Goal: Information Seeking & Learning: Find specific fact

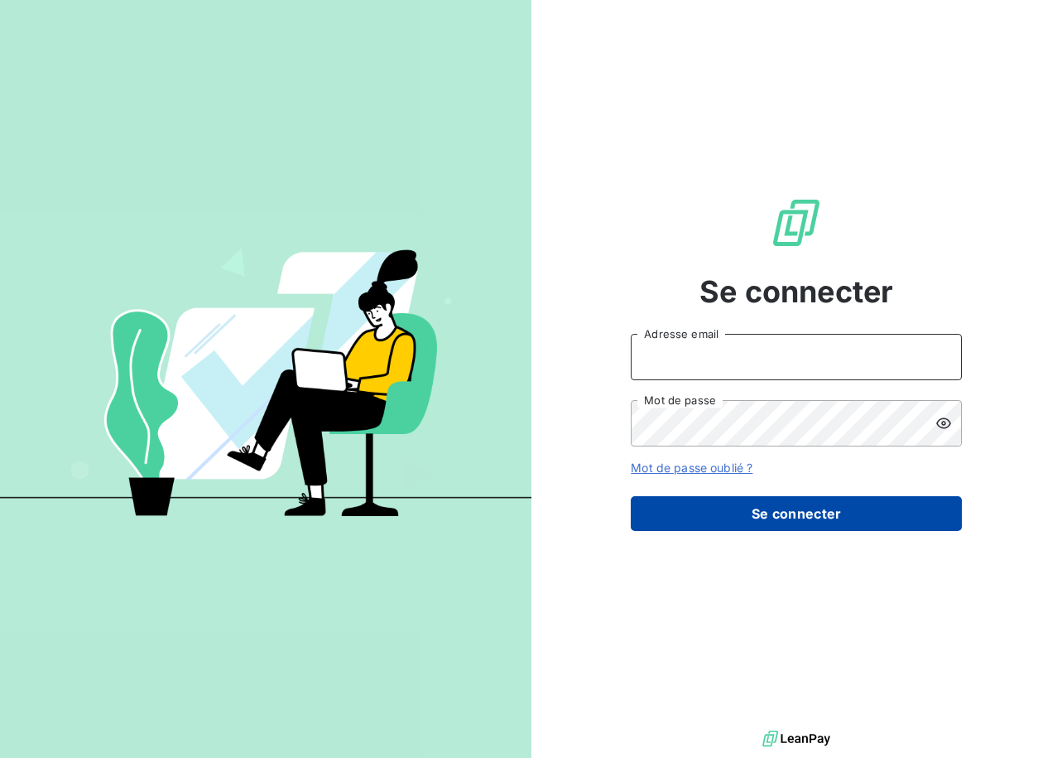
type input "[EMAIL_ADDRESS][DOMAIN_NAME]"
click at [767, 503] on button "Se connecter" at bounding box center [796, 513] width 331 height 35
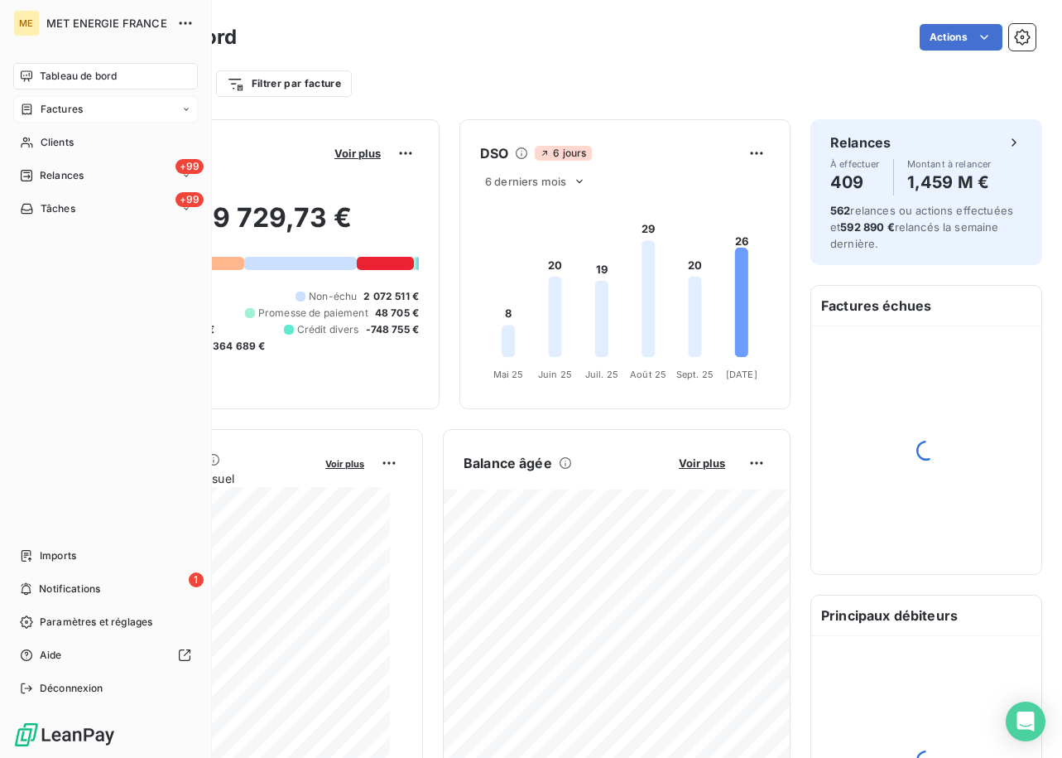
click at [79, 107] on span "Factures" at bounding box center [62, 109] width 42 height 15
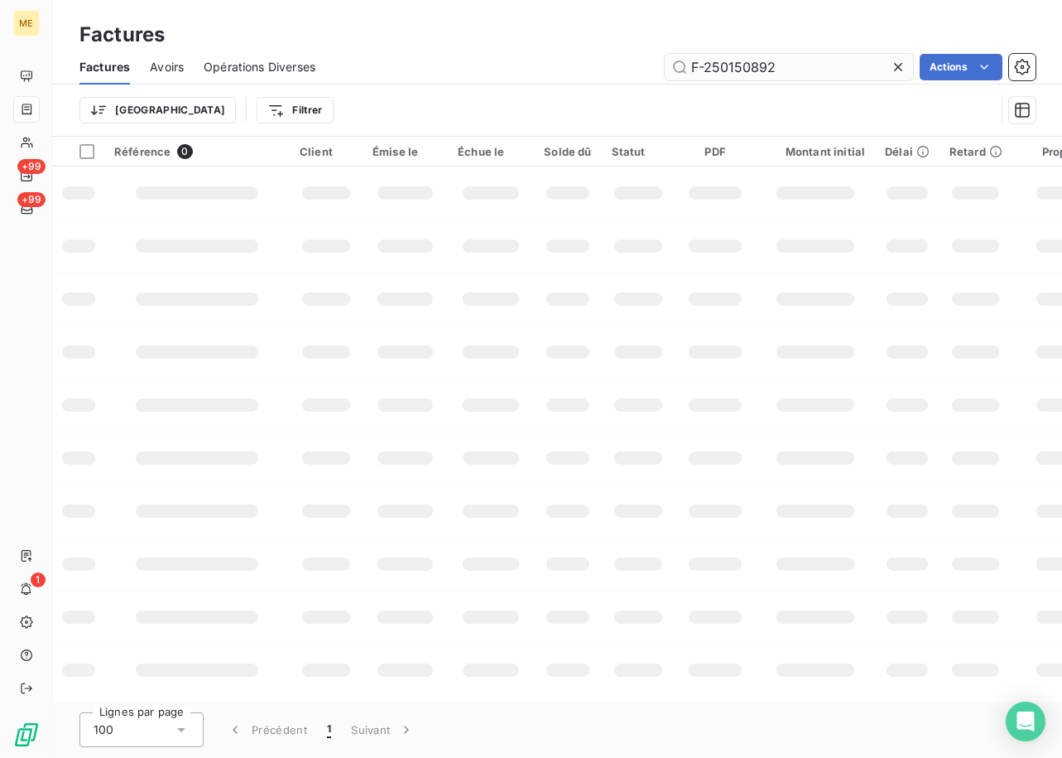
click at [750, 66] on input "F-250150892" at bounding box center [789, 67] width 248 height 26
type input "F-250177681"
click at [838, 51] on div "Factures Avoirs Opérations Diverses F-250177681 Actions" at bounding box center [557, 67] width 1009 height 35
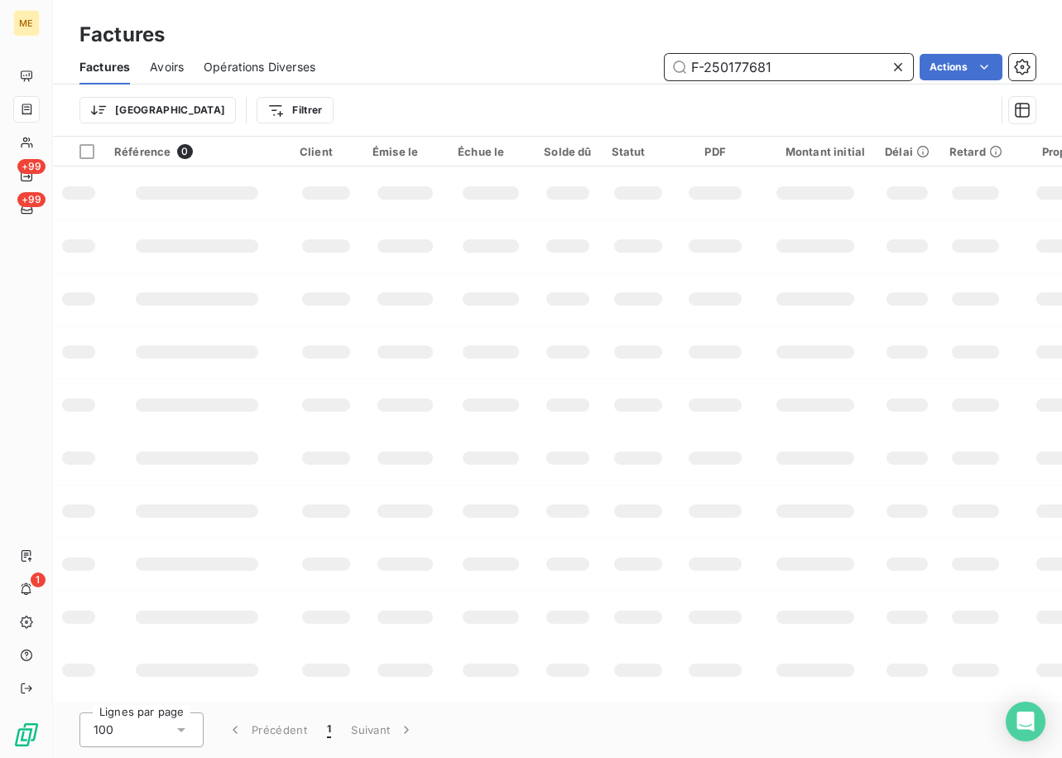
click at [818, 64] on input "F-250177681" at bounding box center [789, 67] width 248 height 26
click at [808, 66] on input "F-250177681" at bounding box center [789, 67] width 248 height 26
paste input "F-250177681"
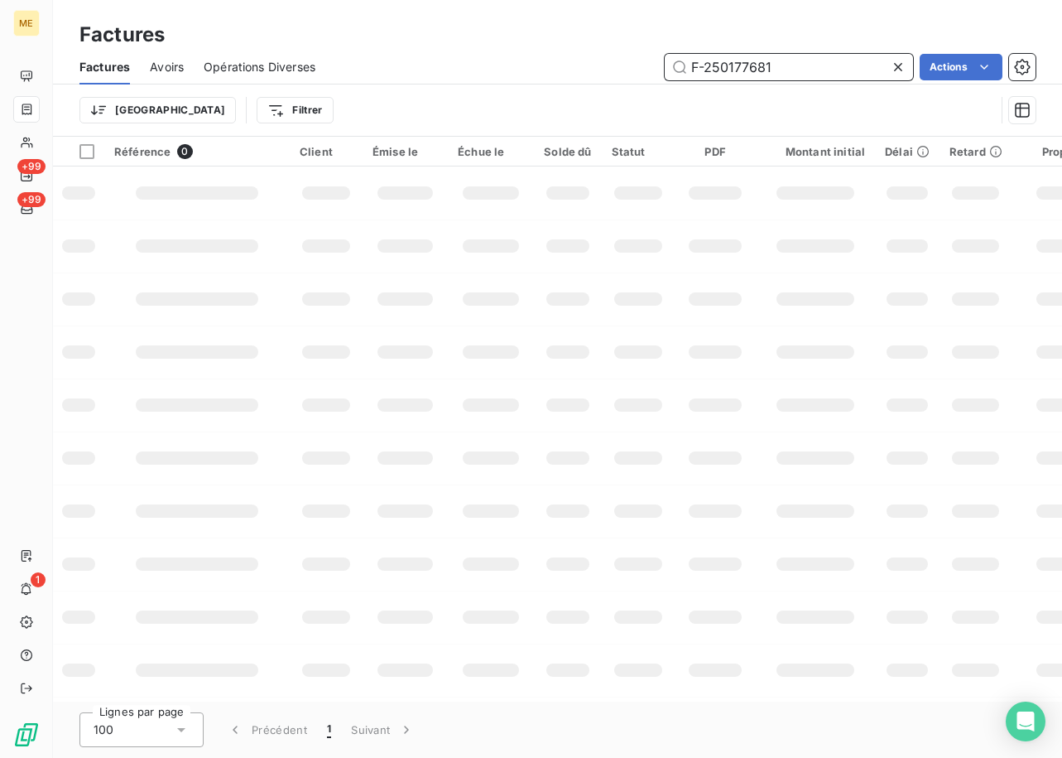
click at [796, 73] on input "F-250177681" at bounding box center [789, 67] width 248 height 26
click at [747, 64] on input "F-250177681" at bounding box center [789, 67] width 248 height 26
type input "F-250177681"
click at [840, 69] on input "F-250177681" at bounding box center [789, 67] width 248 height 26
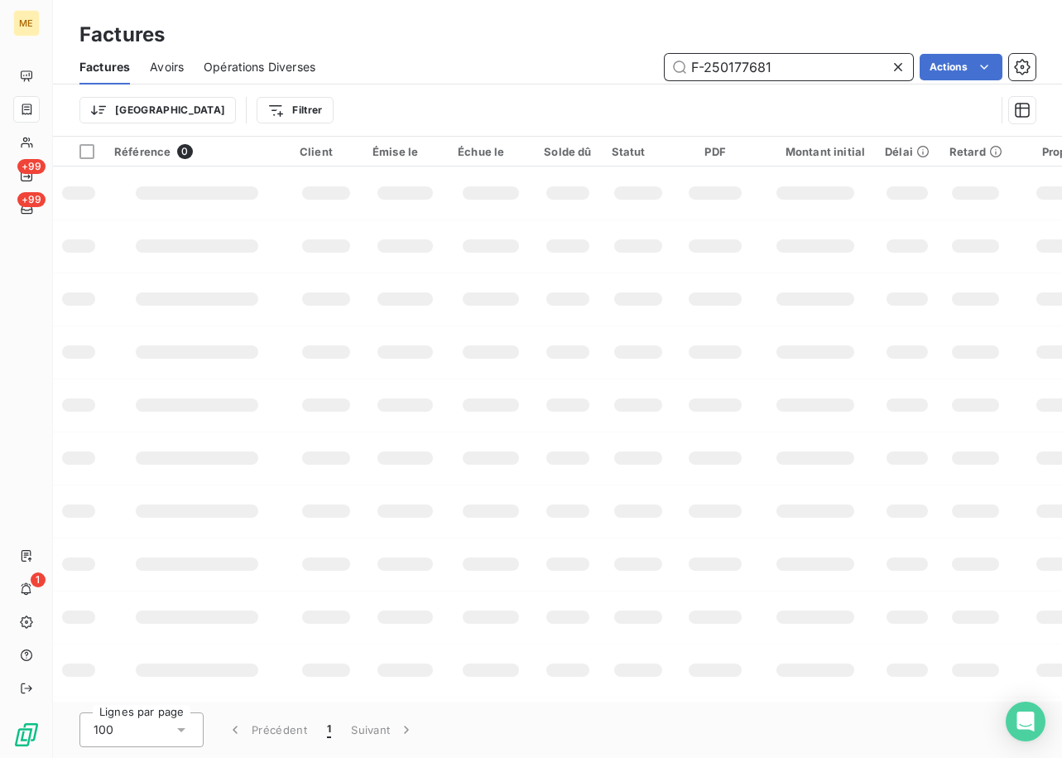
click at [840, 69] on input "F-250177681" at bounding box center [789, 67] width 248 height 26
paste input "F-250177681"
type input "F-250177681"
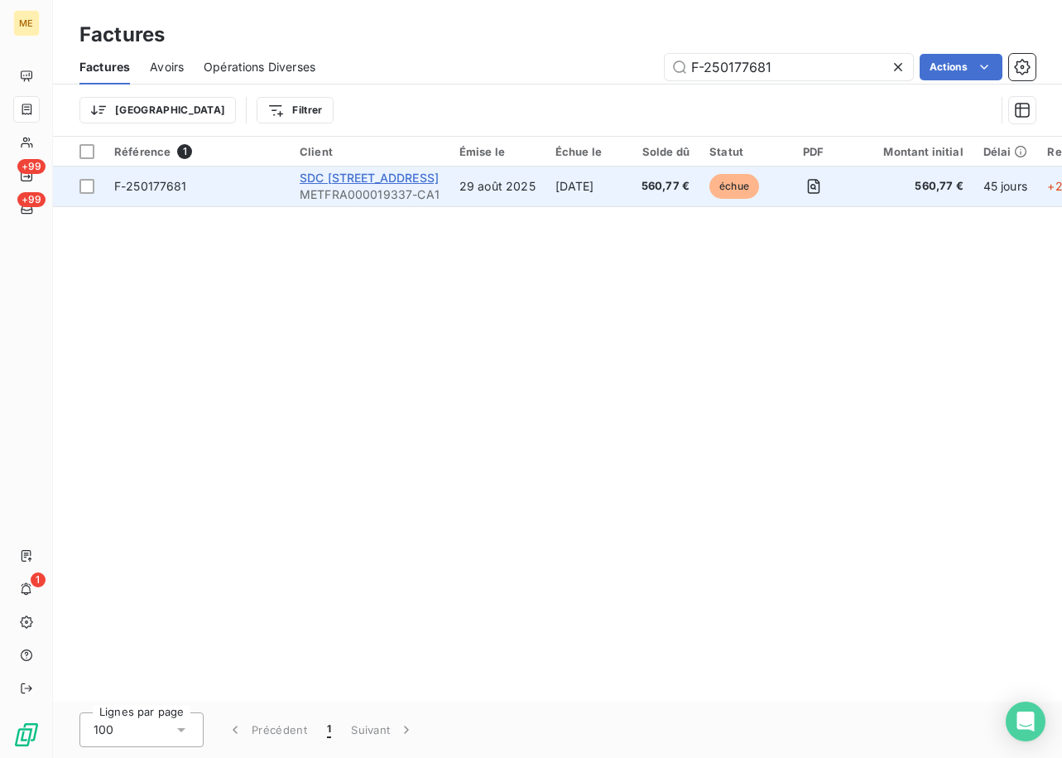
click at [361, 177] on span "SDC [STREET_ADDRESS]" at bounding box center [369, 178] width 139 height 14
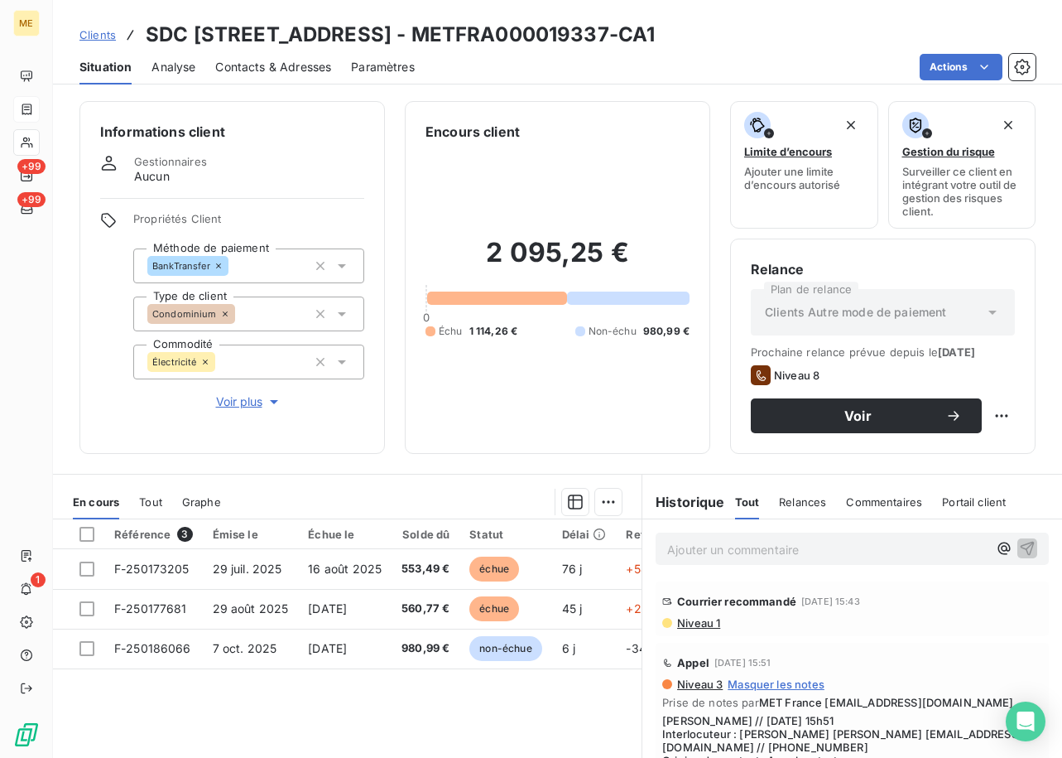
click at [617, 36] on h3 "SDC [STREET_ADDRESS] - METFRA000019337-CA1" at bounding box center [400, 35] width 509 height 30
drag, startPoint x: 623, startPoint y: 35, endPoint x: 425, endPoint y: 35, distance: 198.7
click at [425, 35] on h3 "SDC [STREET_ADDRESS] - METFRA000019337-CA1" at bounding box center [400, 35] width 509 height 30
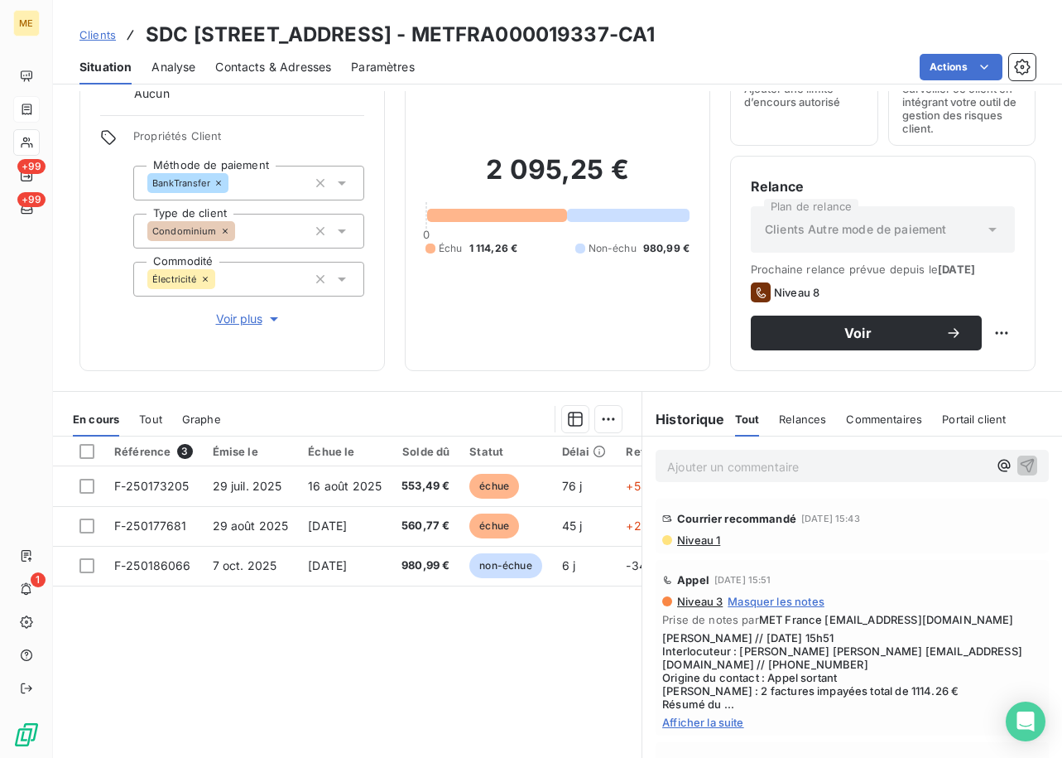
click at [599, 52] on div "Situation Analyse Contacts & Adresses Paramètres Actions" at bounding box center [557, 67] width 1009 height 35
drag, startPoint x: 628, startPoint y: 30, endPoint x: 431, endPoint y: 38, distance: 197.2
click at [431, 38] on h3 "SDC [STREET_ADDRESS] - METFRA000019337-CA1" at bounding box center [400, 35] width 509 height 30
copy h3 "METFRA000019337"
click at [691, 726] on span "Afficher la suite" at bounding box center [852, 721] width 380 height 13
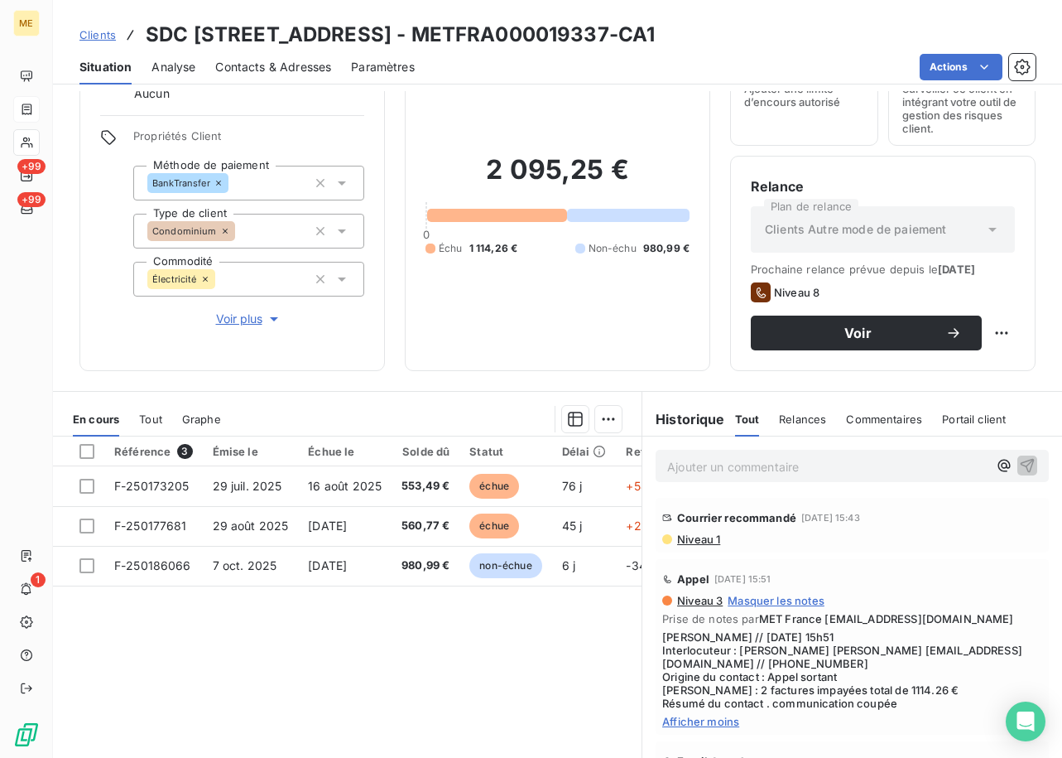
scroll to position [0, 0]
drag, startPoint x: 623, startPoint y: 35, endPoint x: 434, endPoint y: 41, distance: 189.7
click at [434, 41] on h3 "SDC [STREET_ADDRESS] - METFRA000019337-CA1" at bounding box center [400, 35] width 509 height 30
copy h3 "METFRA000019337"
click at [710, 724] on span "Afficher moins" at bounding box center [852, 721] width 380 height 13
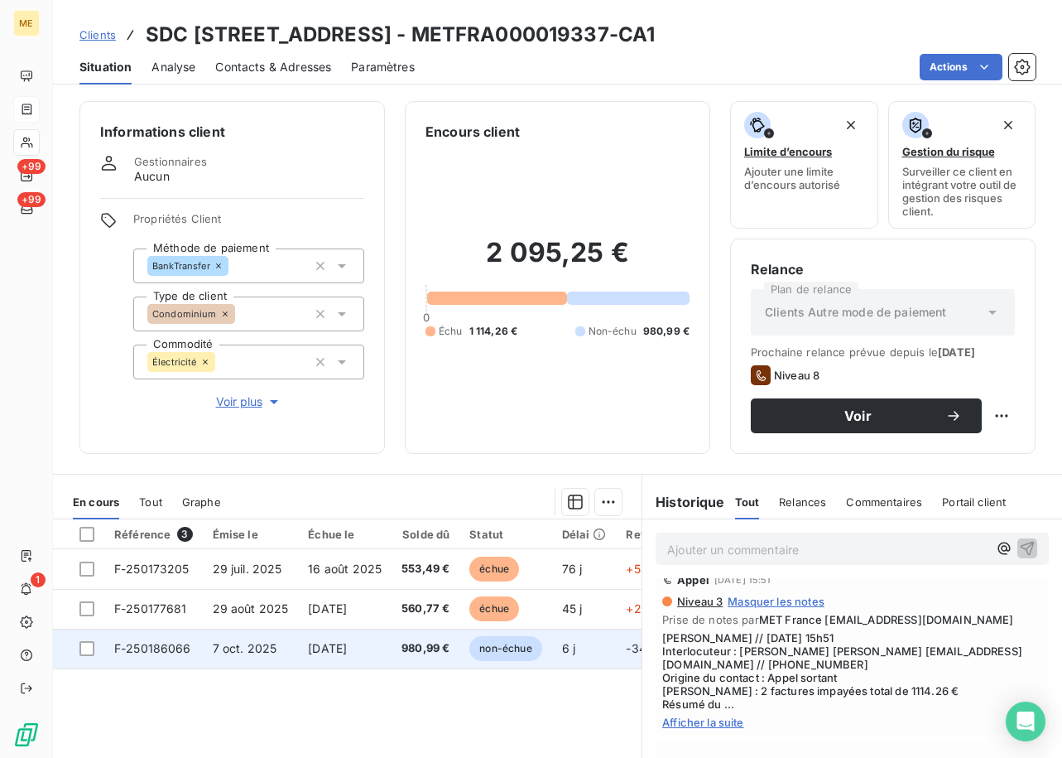
scroll to position [83, 0]
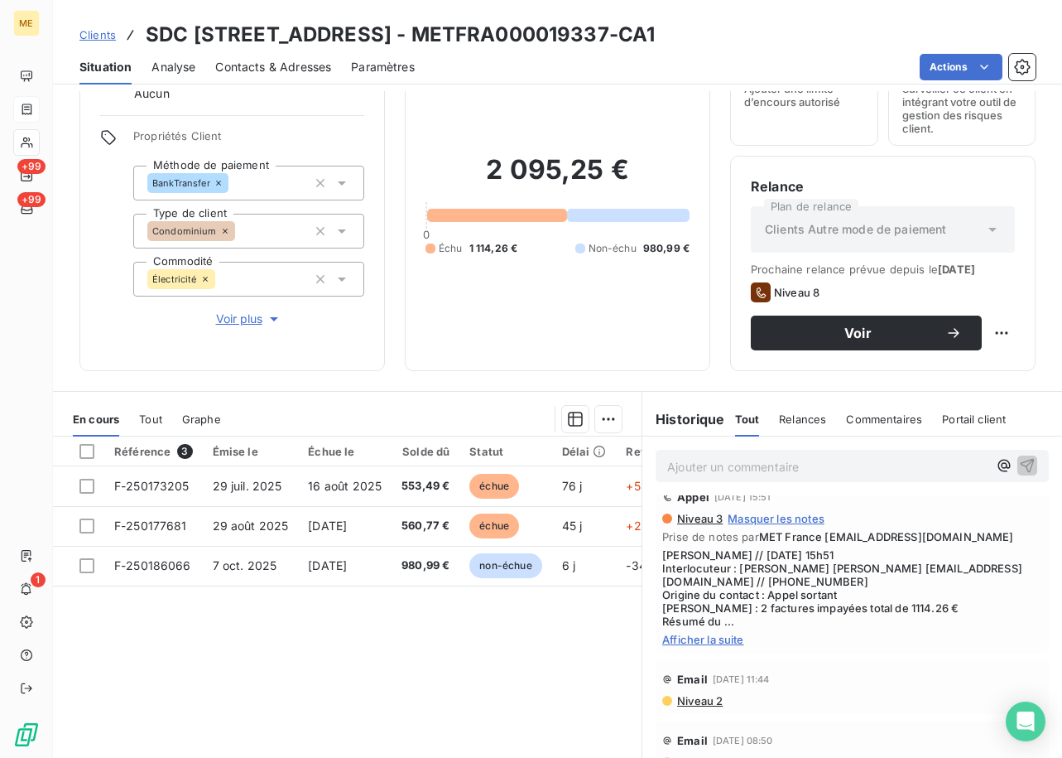
click at [689, 639] on span "Afficher la suite" at bounding box center [852, 639] width 380 height 13
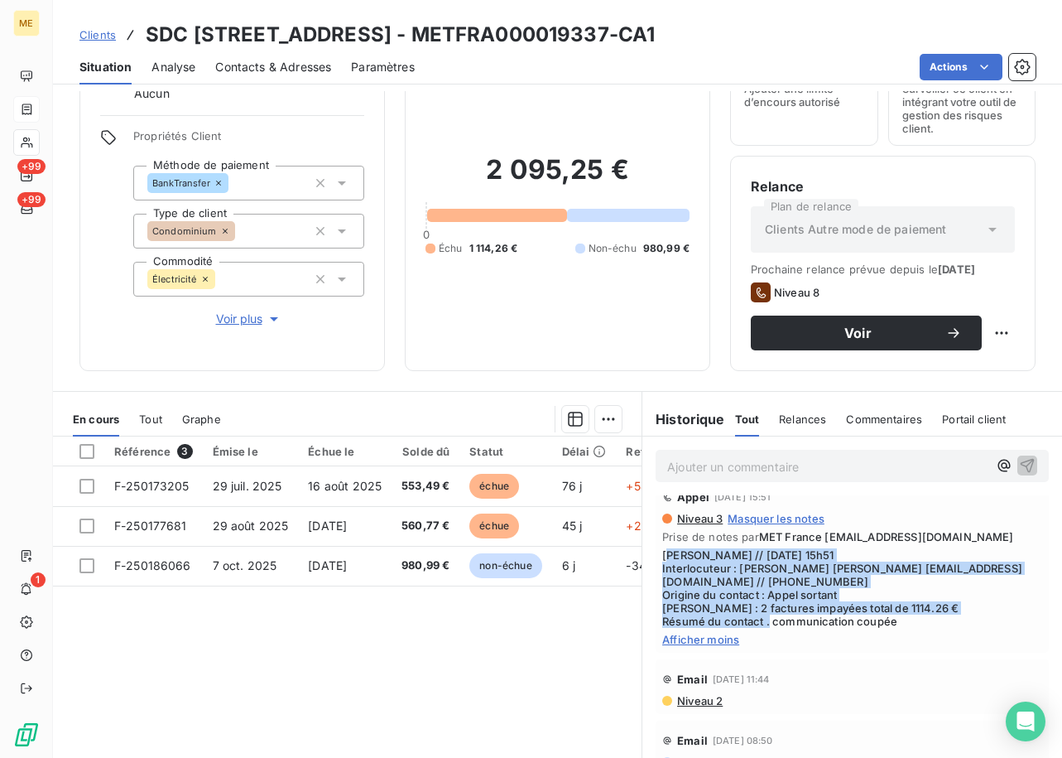
drag, startPoint x: 887, startPoint y: 616, endPoint x: 661, endPoint y: 556, distance: 234.0
click at [662, 556] on span "[PERSON_NAME] // [DATE] 15h51 Interlocuteur : [PERSON_NAME] [PERSON_NAME] [EMAI…" at bounding box center [852, 587] width 380 height 79
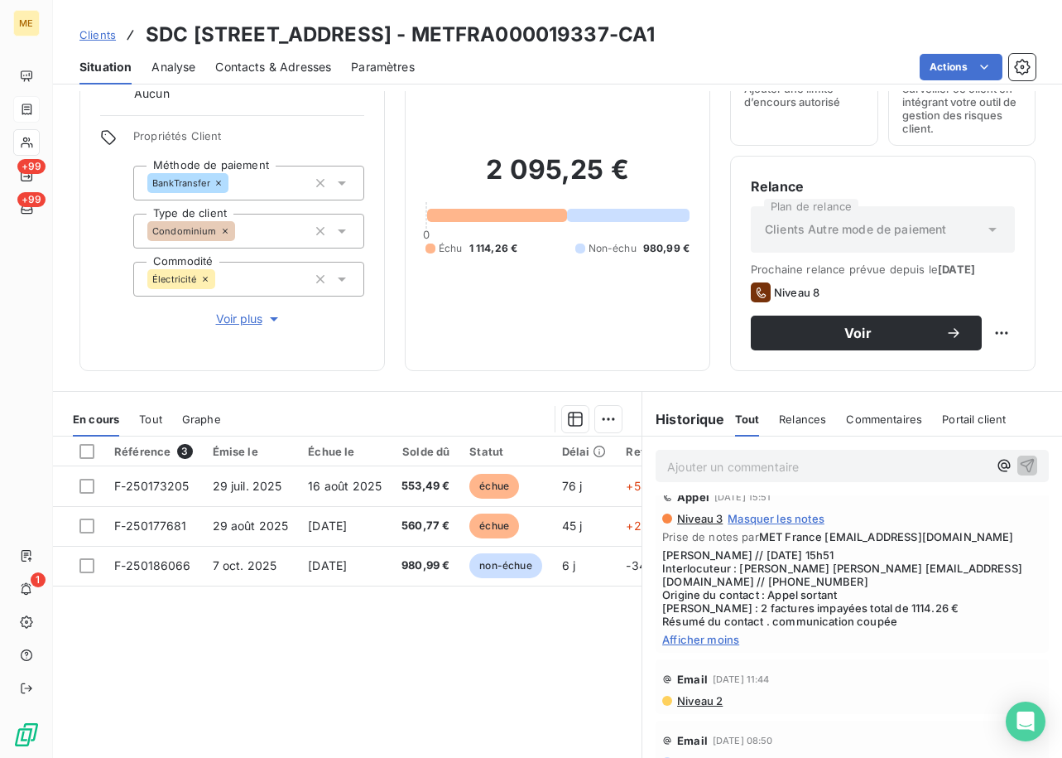
click at [620, 301] on div "2 095,25 € 0 Échu 1 114,26 € Non-échu 980,99 €" at bounding box center [558, 204] width 264 height 291
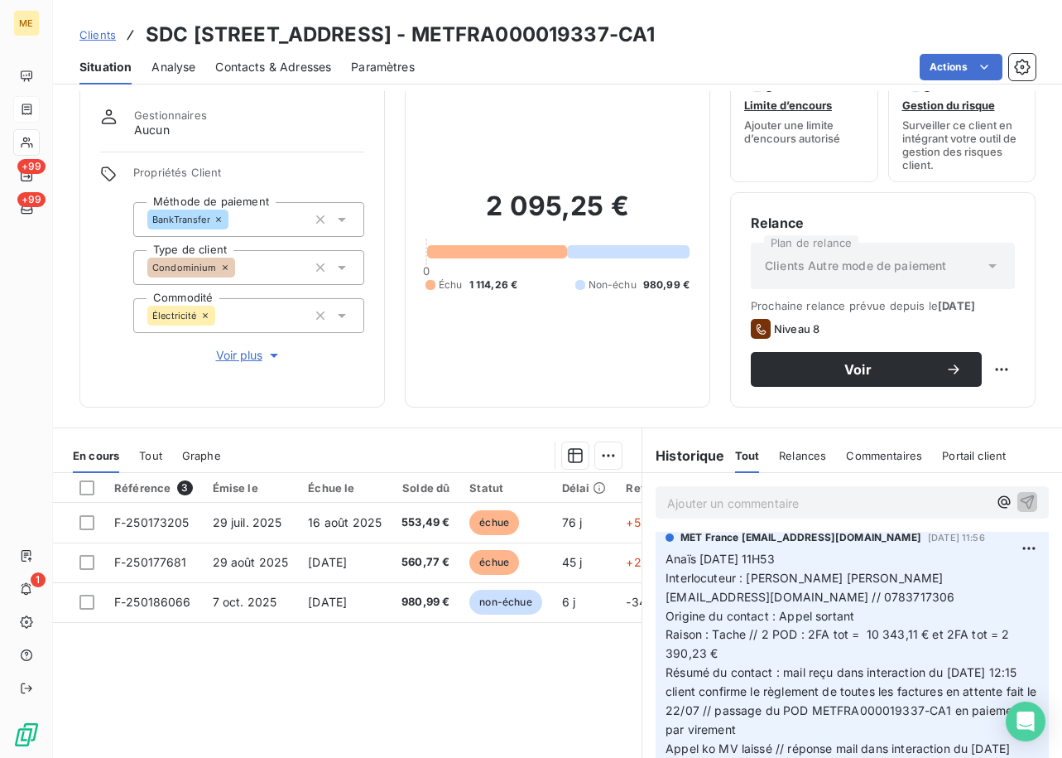
scroll to position [0, 0]
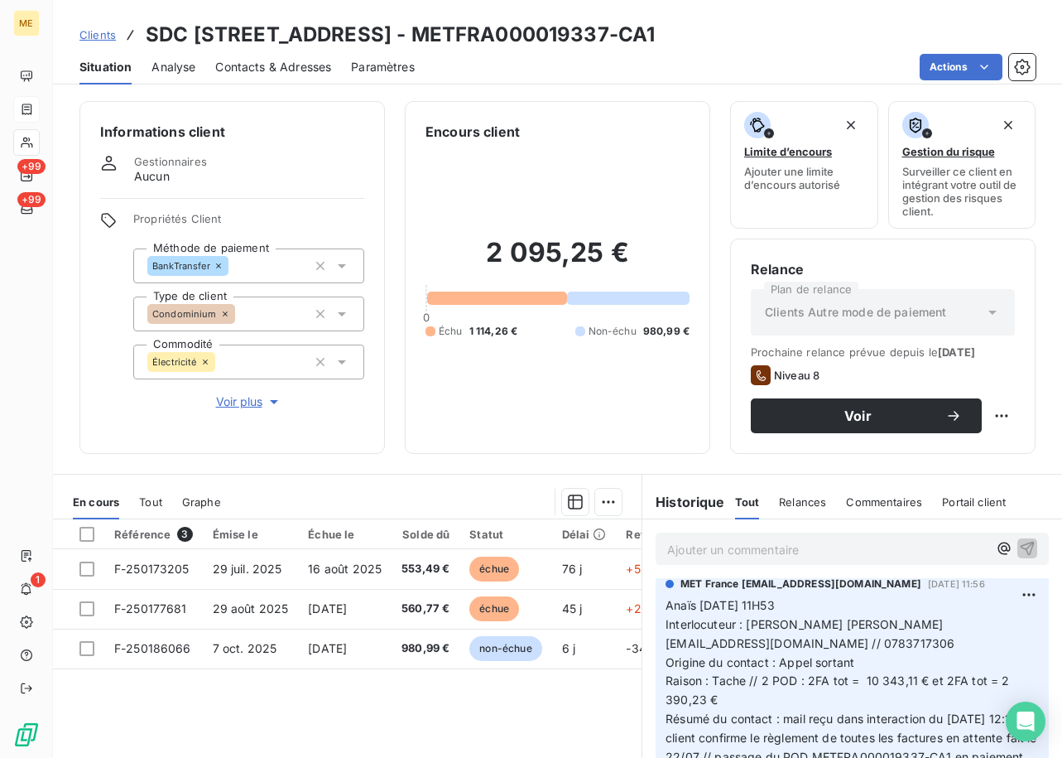
click at [242, 402] on span "Voir plus" at bounding box center [249, 401] width 66 height 17
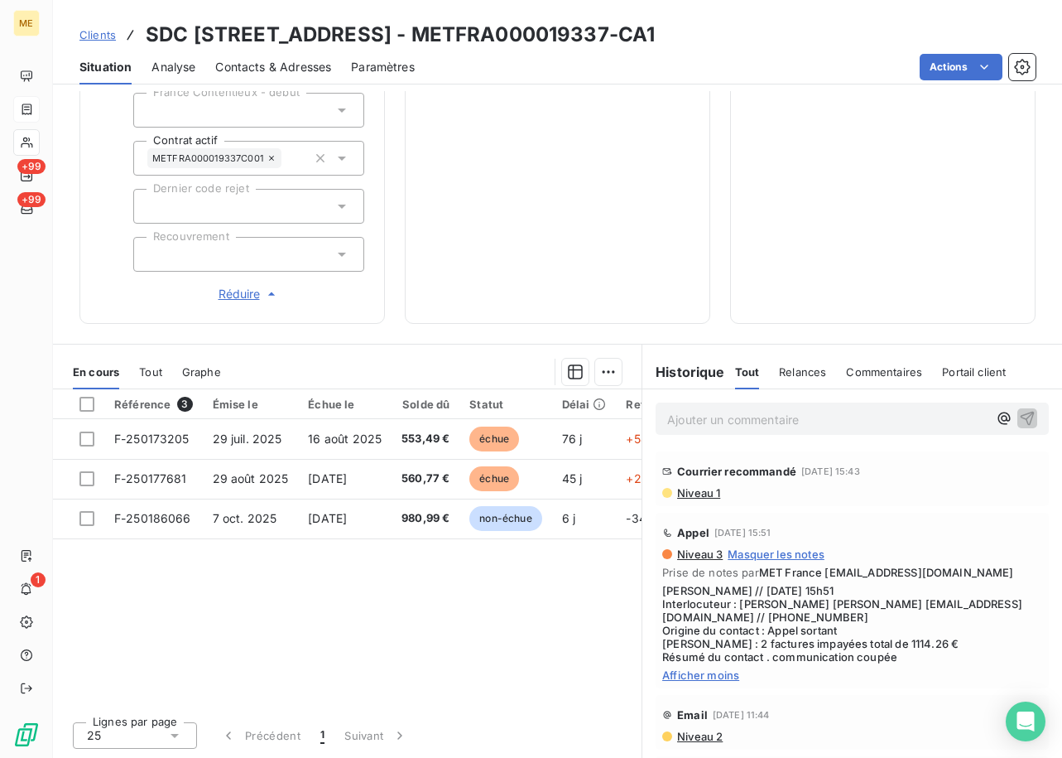
click at [694, 676] on span "Afficher moins" at bounding box center [852, 674] width 380 height 13
click at [706, 675] on span "Afficher la suite" at bounding box center [852, 674] width 380 height 13
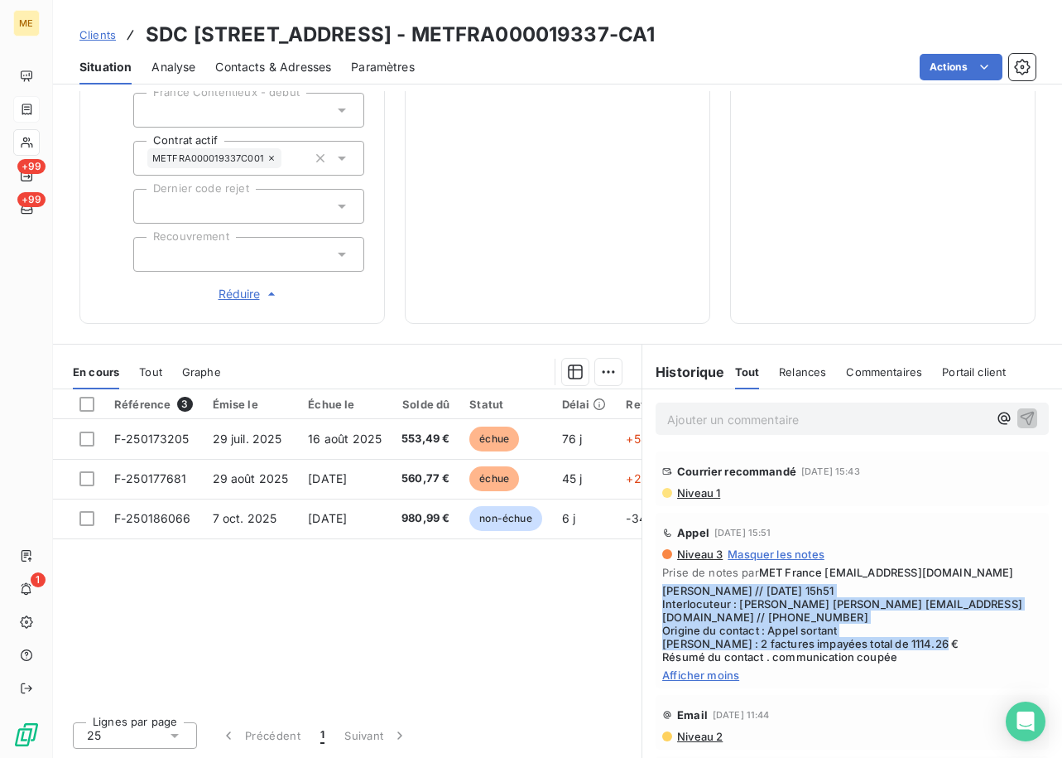
drag, startPoint x: 760, startPoint y: 662, endPoint x: 652, endPoint y: 596, distance: 126.7
click at [656, 596] on div "Appel [DATE] 15:51 Niveau 3 Masquer les notes Prise de notes par MET France [EM…" at bounding box center [852, 600] width 393 height 176
copy span "[PERSON_NAME] // [DATE] 15h51 Interlocuteur : [PERSON_NAME] [PERSON_NAME] [EMAI…"
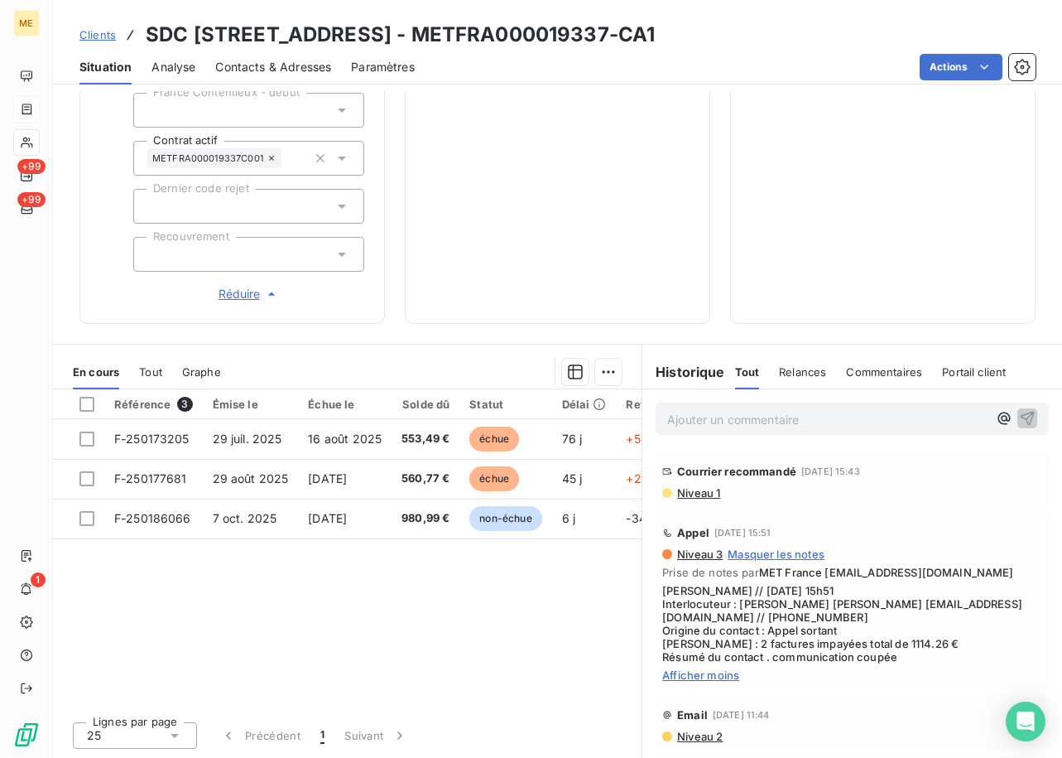
click at [711, 420] on p "Ajouter un commentaire ﻿" at bounding box center [827, 419] width 320 height 21
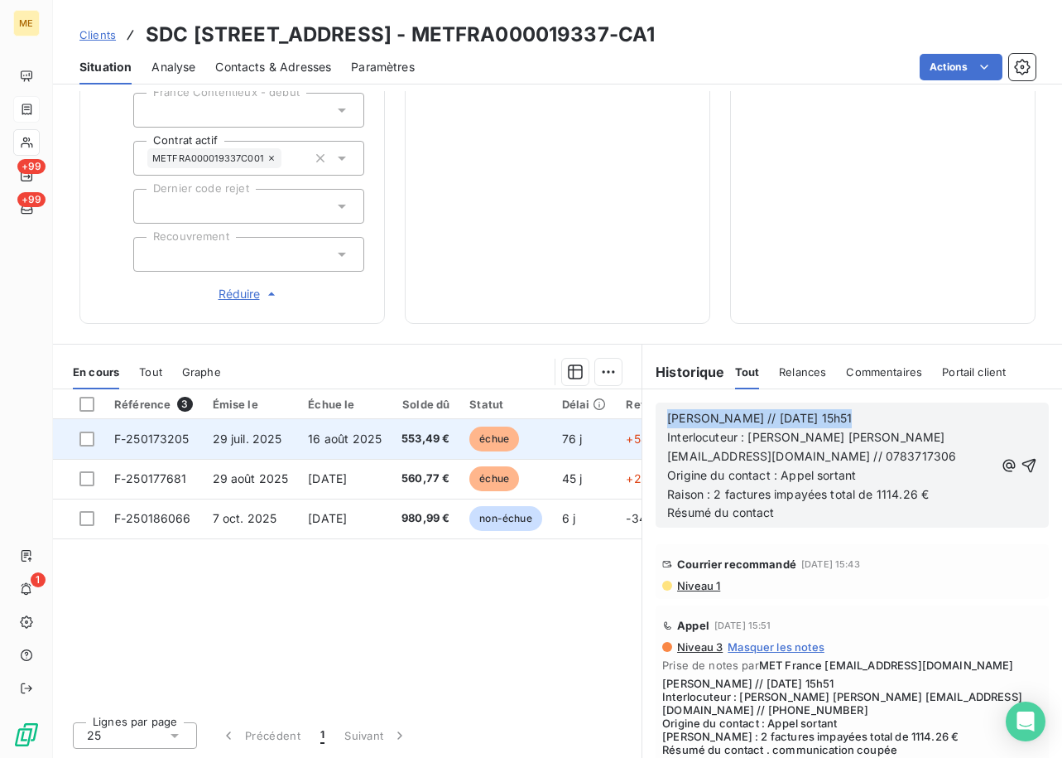
drag, startPoint x: 835, startPoint y: 414, endPoint x: 512, endPoint y: 421, distance: 323.0
click at [512, 421] on div "En cours Tout Graphe Référence 3 Émise le Échue le Solde dû Statut Délai Retard…" at bounding box center [557, 551] width 1009 height 414
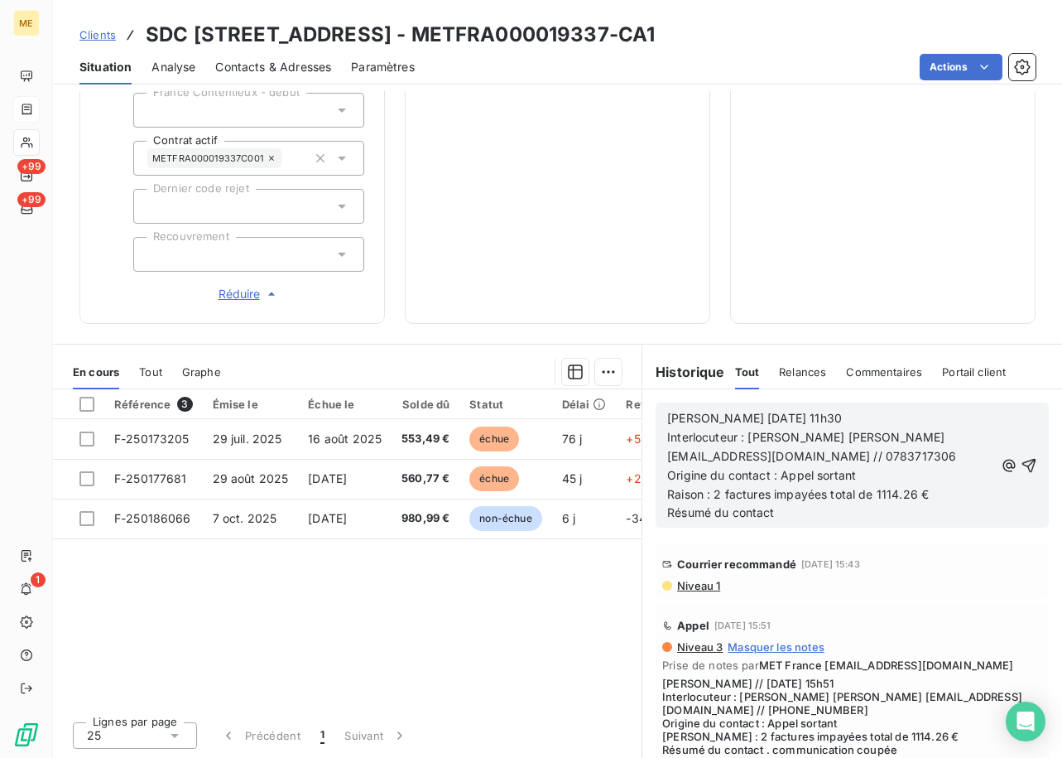
click at [928, 445] on p "Interlocuteur : [PERSON_NAME] [PERSON_NAME] [EMAIL_ADDRESS][DOMAIN_NAME] // 078…" at bounding box center [830, 447] width 327 height 38
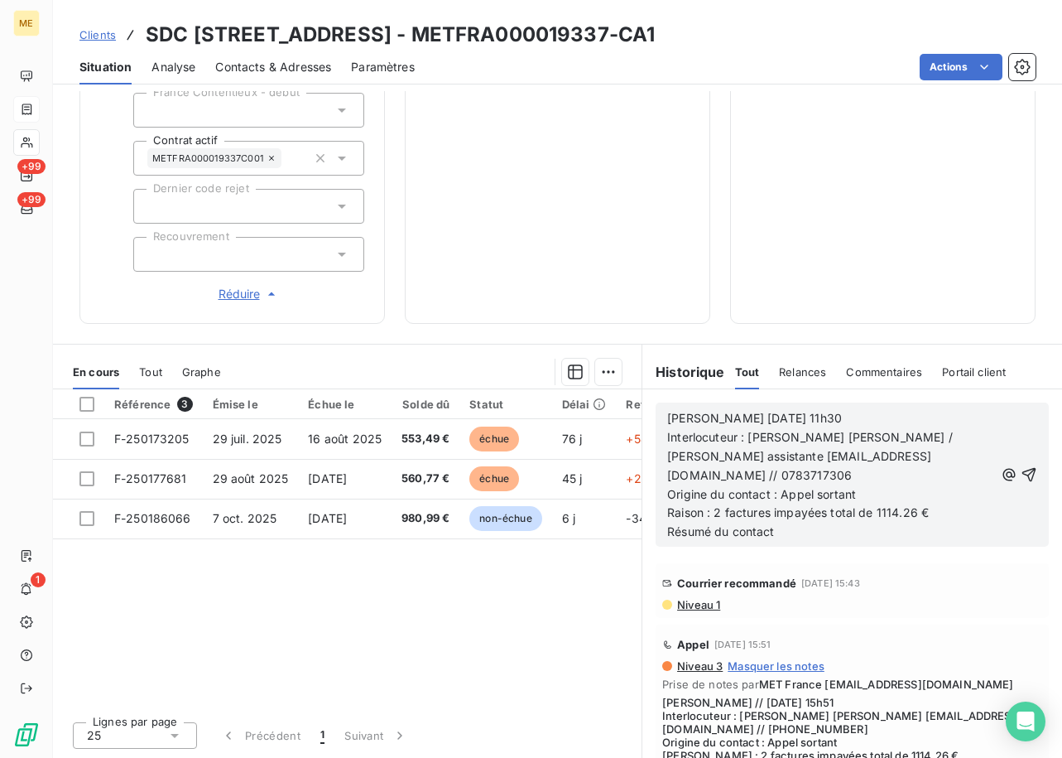
drag, startPoint x: 863, startPoint y: 485, endPoint x: 875, endPoint y: 493, distance: 14.5
click at [861, 503] on p "Raison : 2 factures impayées total de 1114.26 €" at bounding box center [830, 512] width 327 height 19
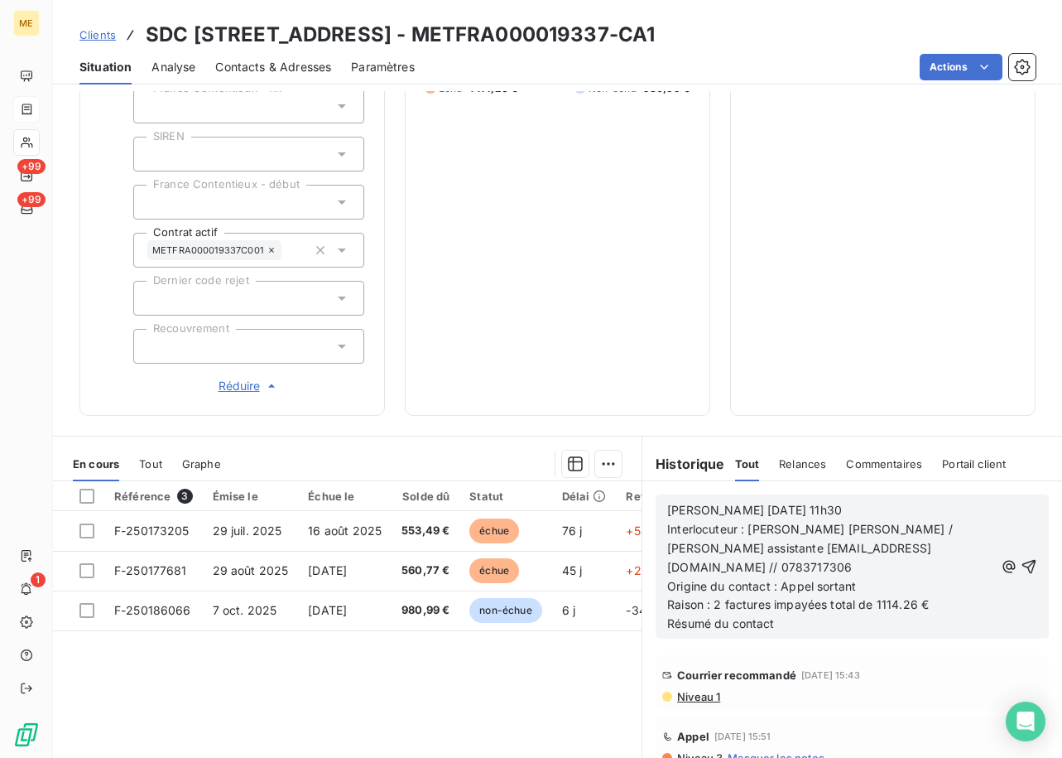
scroll to position [457, 0]
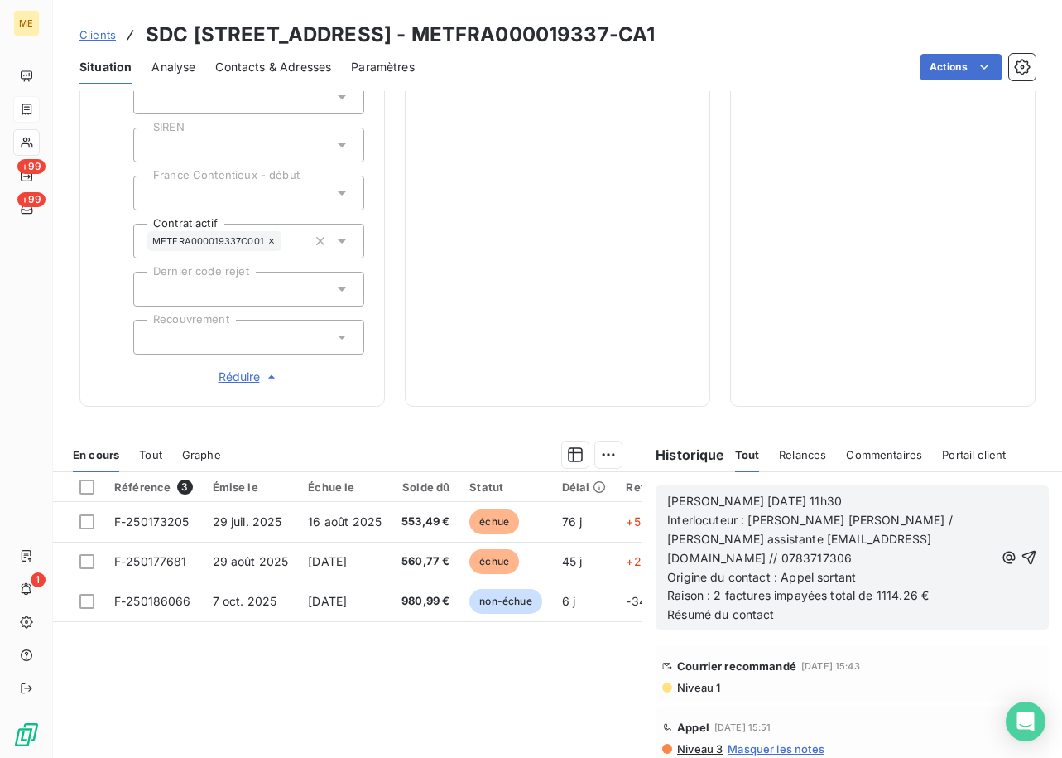
click at [784, 605] on p "Résumé du contact" at bounding box center [830, 614] width 327 height 19
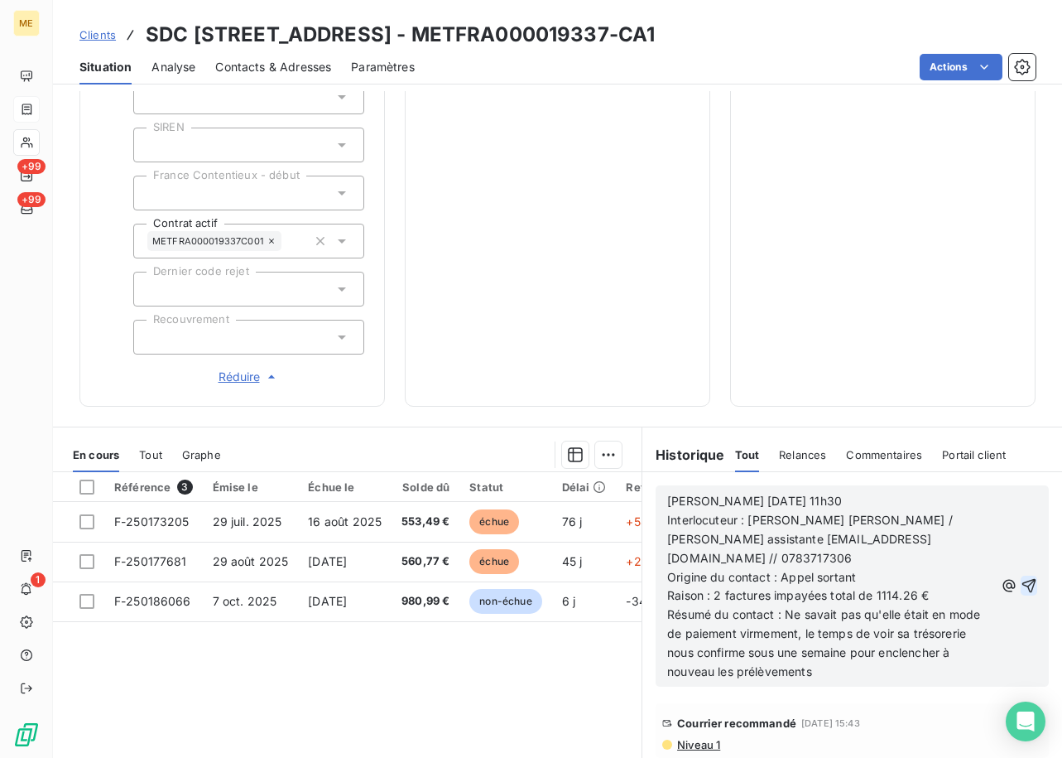
click at [1021, 577] on icon "button" at bounding box center [1029, 585] width 17 height 17
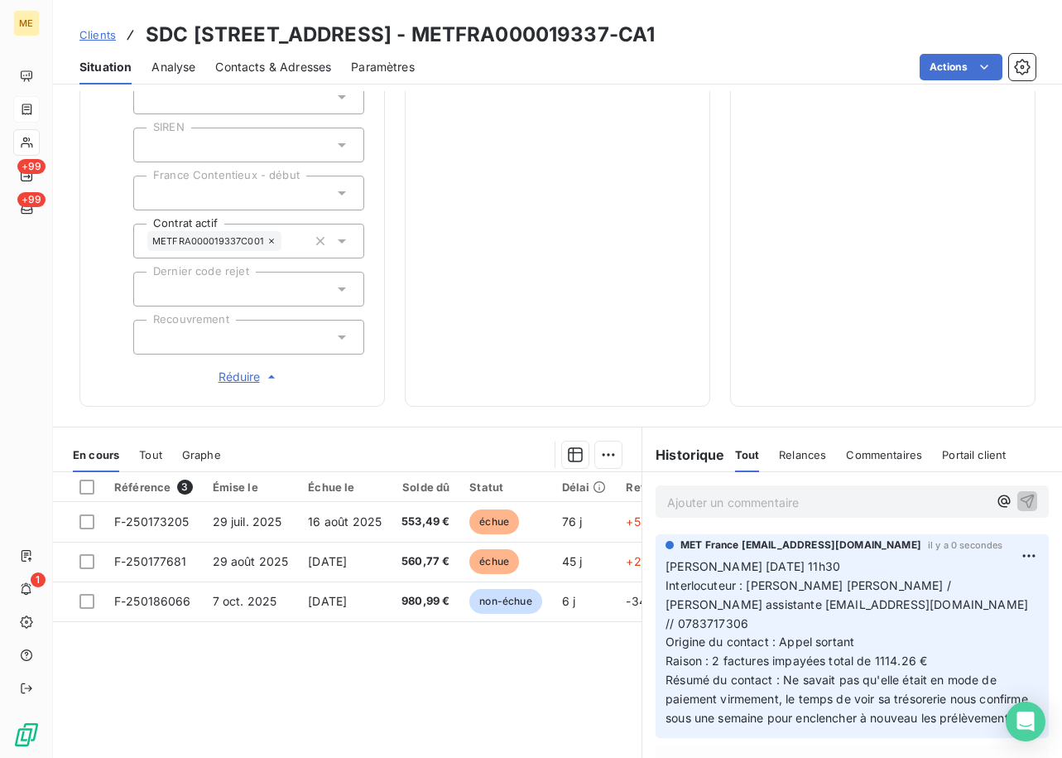
click at [753, 583] on p "[PERSON_NAME] [DATE] 11h30 Interlocuteur : [PERSON_NAME] [PERSON_NAME] / [PERSO…" at bounding box center [852, 642] width 373 height 171
click at [754, 585] on span "Interlocuteur : [PERSON_NAME] [PERSON_NAME] / [PERSON_NAME] assistante [EMAIL_A…" at bounding box center [849, 604] width 366 height 52
click at [883, 606] on span "Interlocuteur : [PERSON_NAME] [PERSON_NAME] / [PERSON_NAME] assistante [EMAIL_A…" at bounding box center [849, 604] width 366 height 52
click at [811, 591] on p "[PERSON_NAME] [DATE] 11h30 Interlocuteur : [PERSON_NAME] [PERSON_NAME] / [PERSO…" at bounding box center [852, 642] width 373 height 171
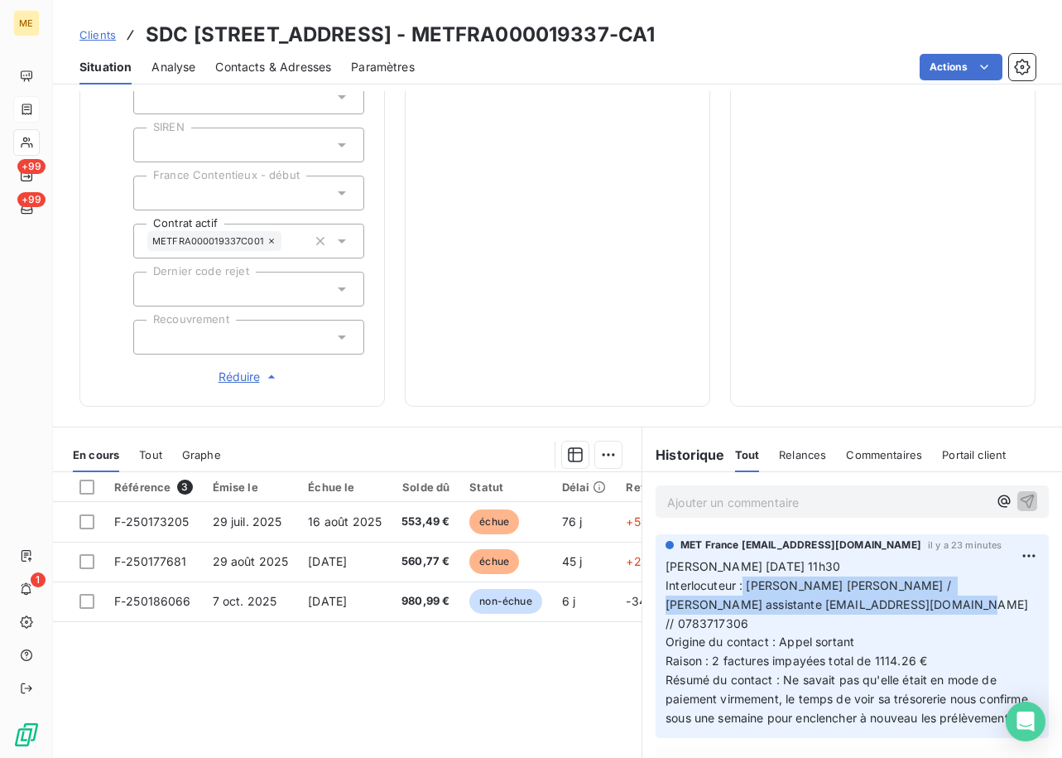
drag, startPoint x: 902, startPoint y: 584, endPoint x: 928, endPoint y: 610, distance: 36.9
click at [928, 610] on p "[PERSON_NAME] [DATE] 11h30 Interlocuteur : [PERSON_NAME] [PERSON_NAME] / [PERSO…" at bounding box center [852, 642] width 373 height 171
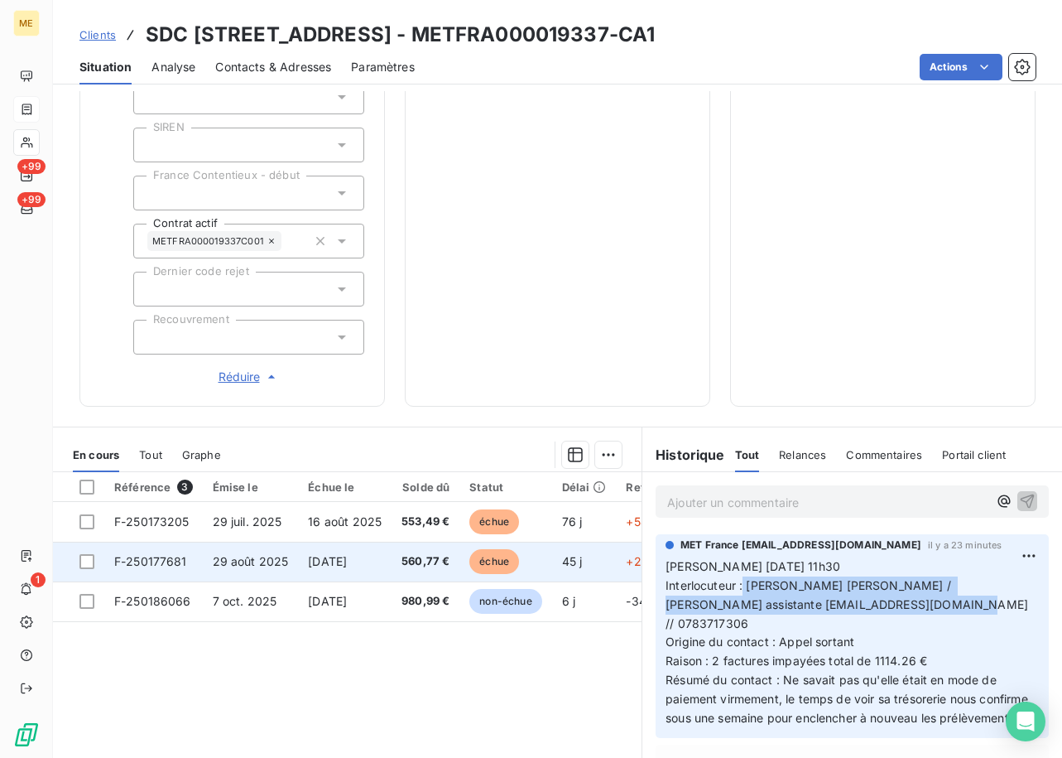
copy span "[PERSON_NAME] [PERSON_NAME] / [PERSON_NAME] assistante [EMAIL_ADDRESS][DOMAIN_N…"
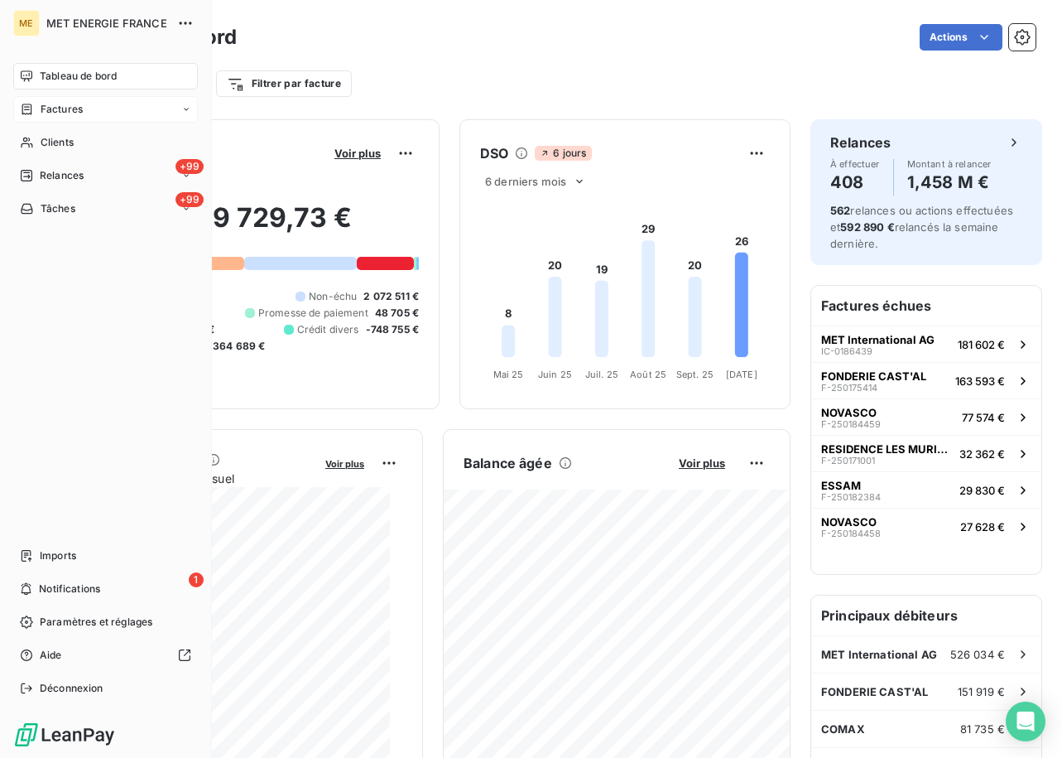
drag, startPoint x: 39, startPoint y: 103, endPoint x: 51, endPoint y: 114, distance: 16.4
click at [39, 103] on div "Factures" at bounding box center [51, 109] width 63 height 15
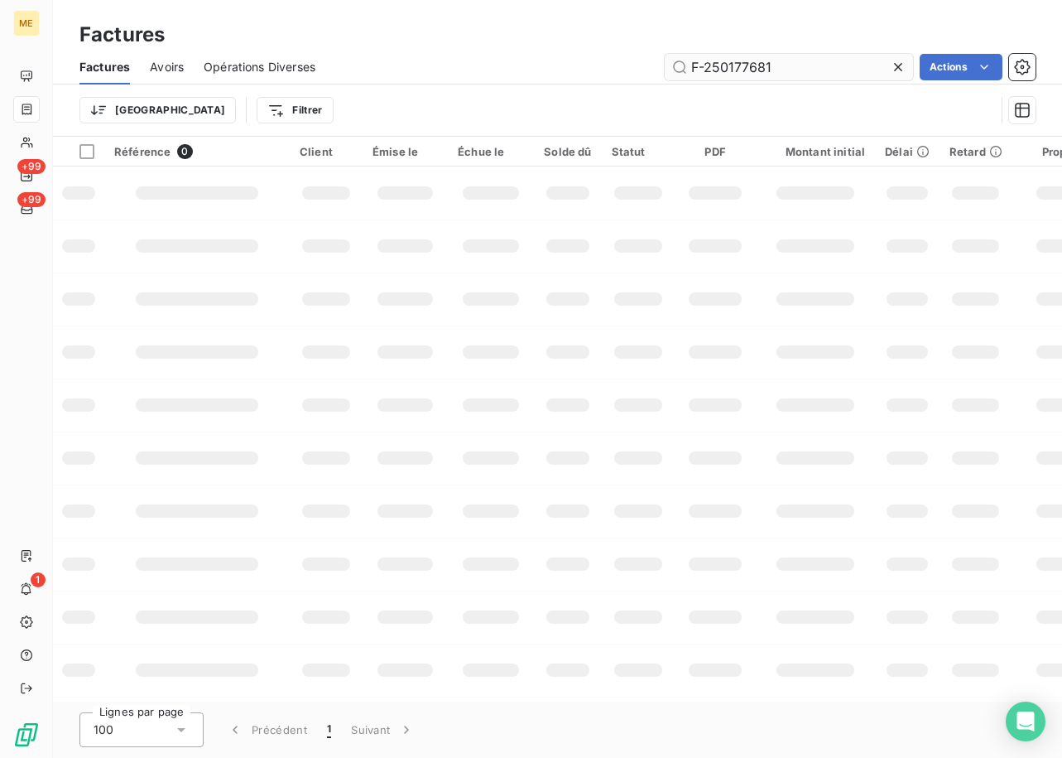
click at [790, 75] on input "F-250177681" at bounding box center [789, 67] width 248 height 26
click at [786, 75] on input "F-250177681" at bounding box center [789, 67] width 248 height 26
type input "f"
type input "F-250177019"
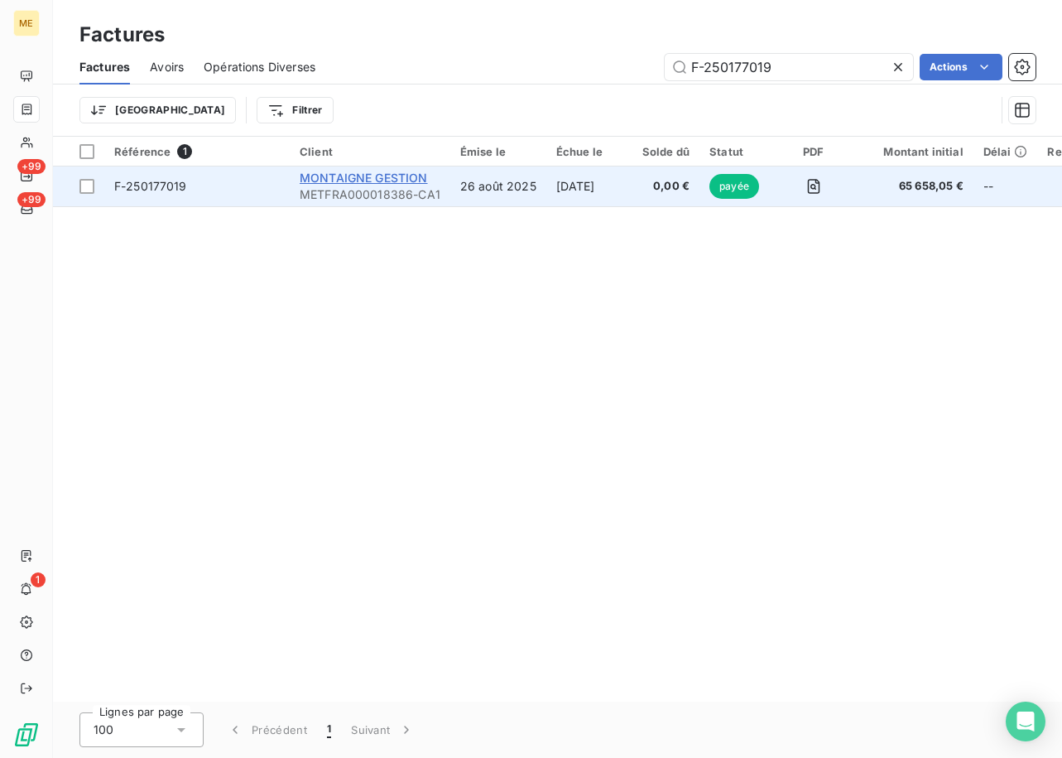
click at [347, 176] on span "MONTAIGNE GESTION" at bounding box center [364, 178] width 128 height 14
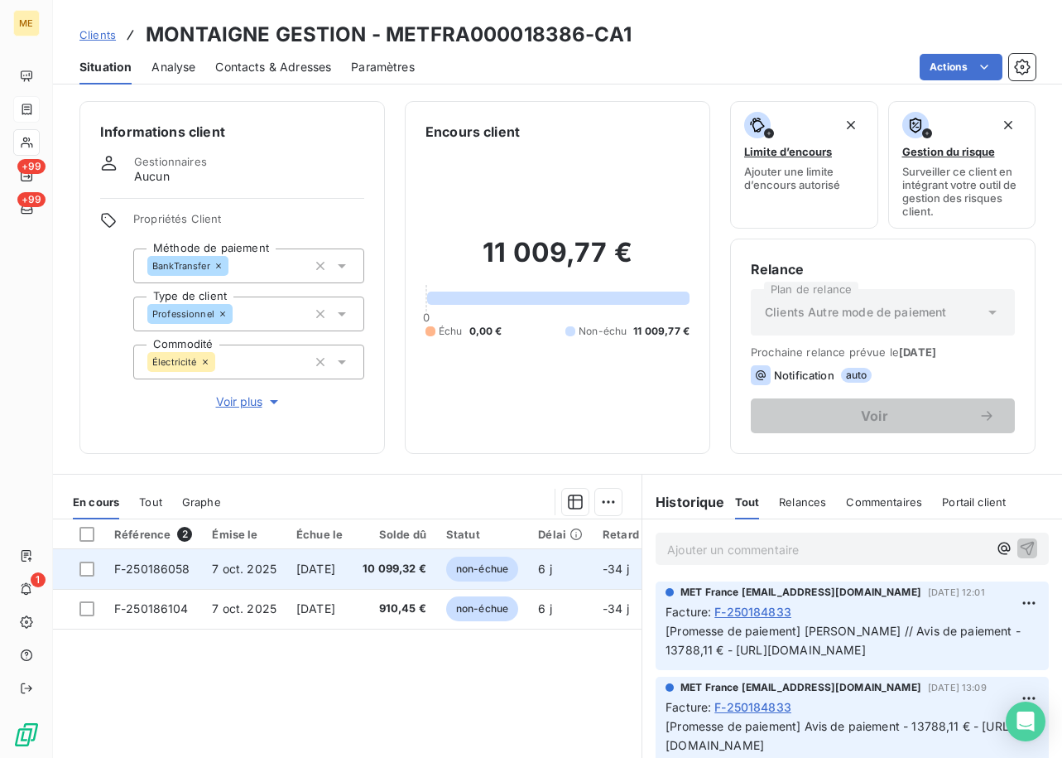
click at [408, 565] on span "10 099,32 €" at bounding box center [395, 568] width 64 height 17
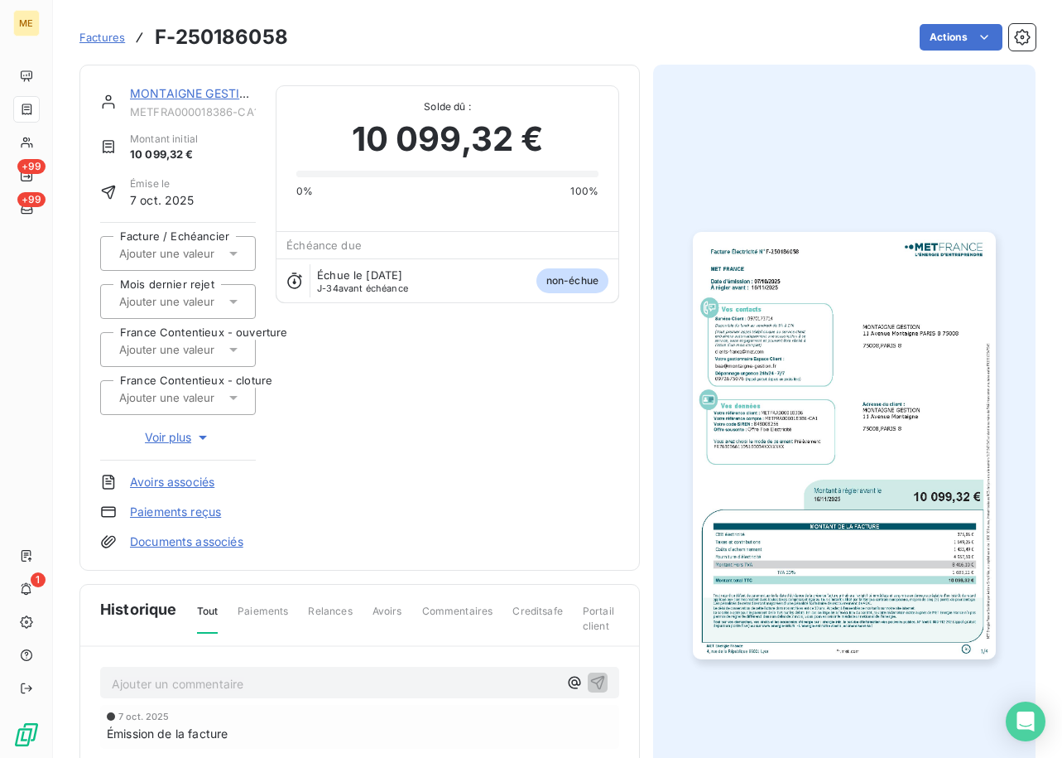
click at [790, 394] on img "button" at bounding box center [844, 445] width 302 height 427
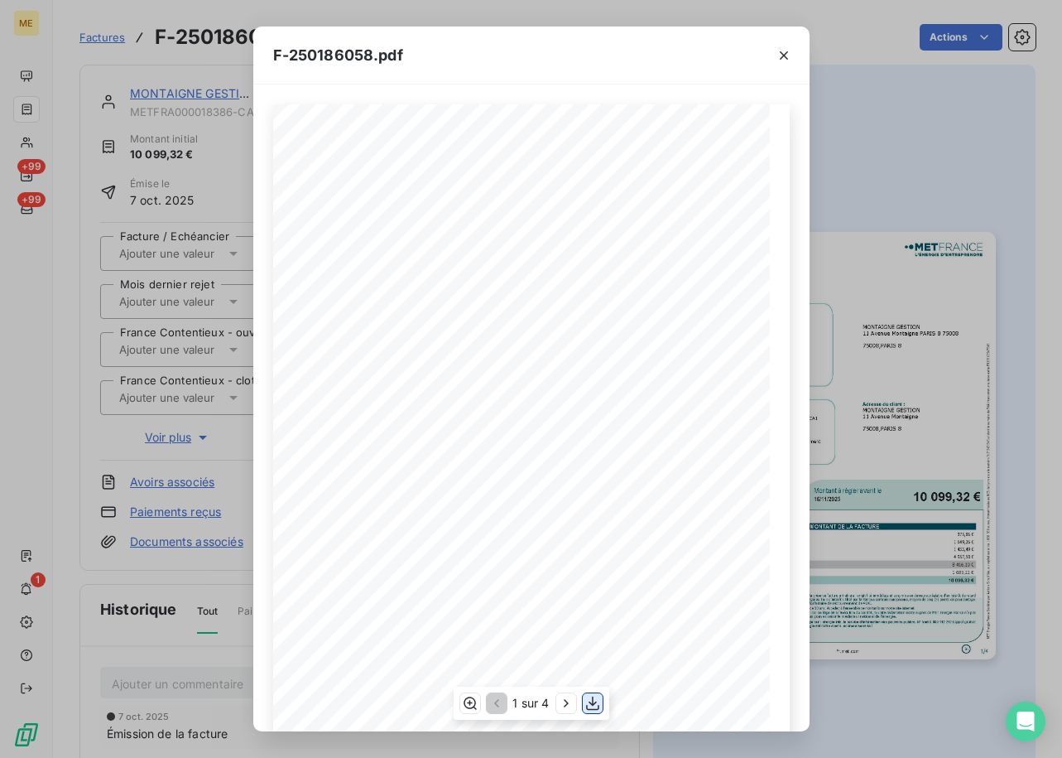
click at [591, 695] on icon "button" at bounding box center [593, 703] width 17 height 17
click at [179, 288] on div "F-250186058.pdf Facture Électricité N° F-250186058 MET Energie France 4, rue de…" at bounding box center [531, 379] width 1062 height 758
click at [782, 58] on icon "button" at bounding box center [784, 55] width 17 height 17
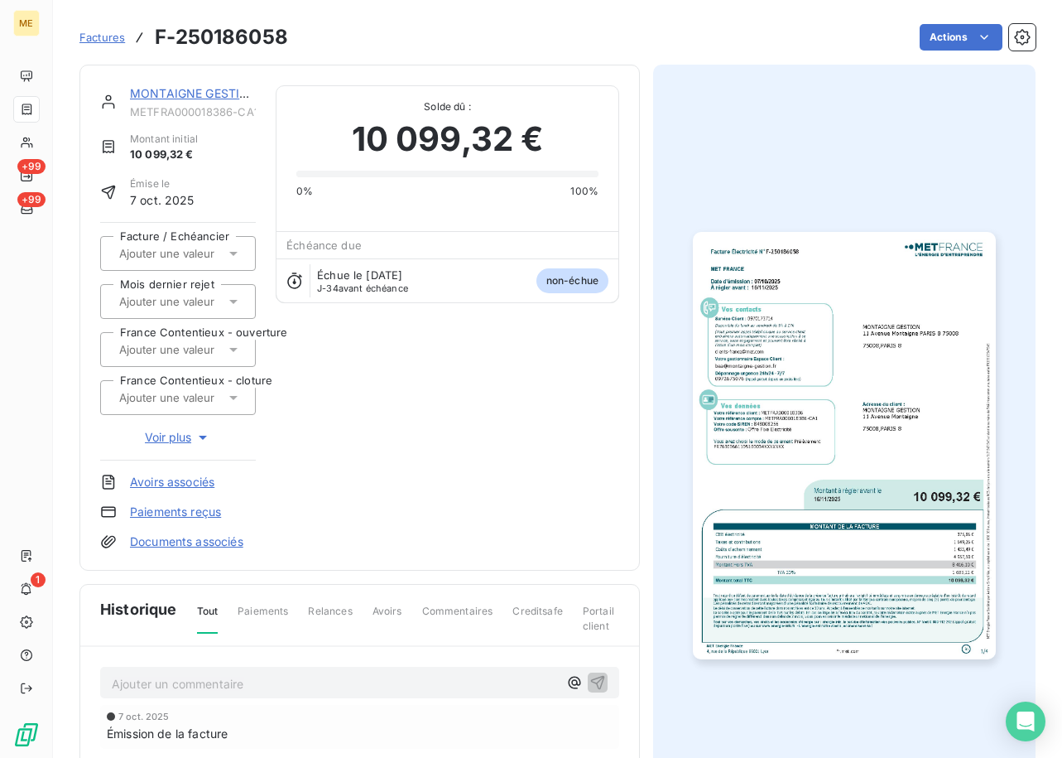
click at [137, 81] on div "MONTAIGNE GESTION METFRA000018386-CA1 Montant initial 10 099,32 € Émise le 7 oc…" at bounding box center [359, 318] width 560 height 506
drag, startPoint x: 238, startPoint y: 109, endPoint x: 127, endPoint y: 111, distance: 110.1
click at [127, 111] on div "MONTAIGNE GESTION METFRA000018386-CA1" at bounding box center [178, 101] width 156 height 33
copy span "METFRA000018386-"
